Goal: Information Seeking & Learning: Learn about a topic

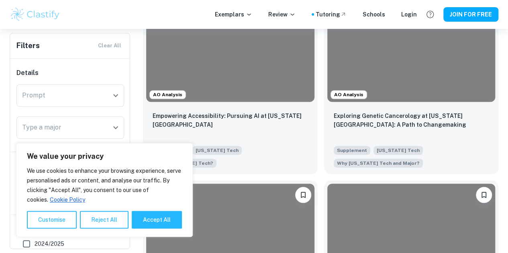
scroll to position [242, 0]
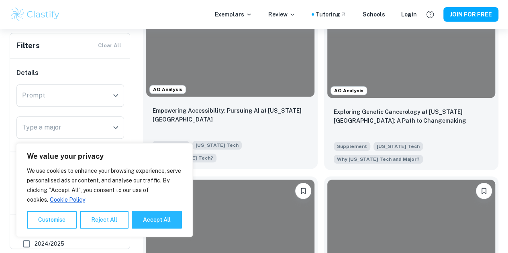
click at [164, 106] on p "Empowering Accessibility: Pursuing AI at [US_STATE][GEOGRAPHIC_DATA]" at bounding box center [230, 115] width 155 height 18
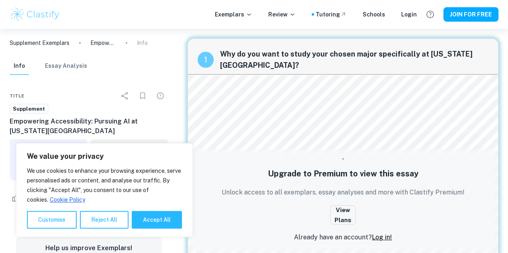
scroll to position [70, 0]
